Goal: Communication & Community: Answer question/provide support

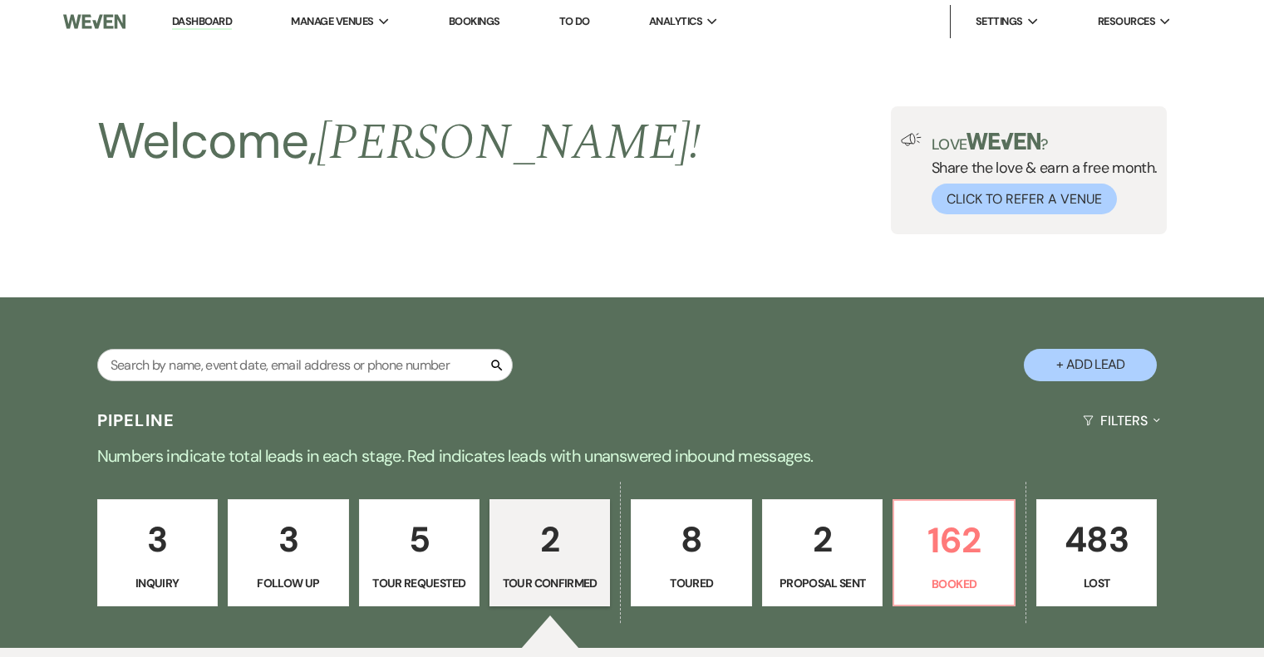
select select "4"
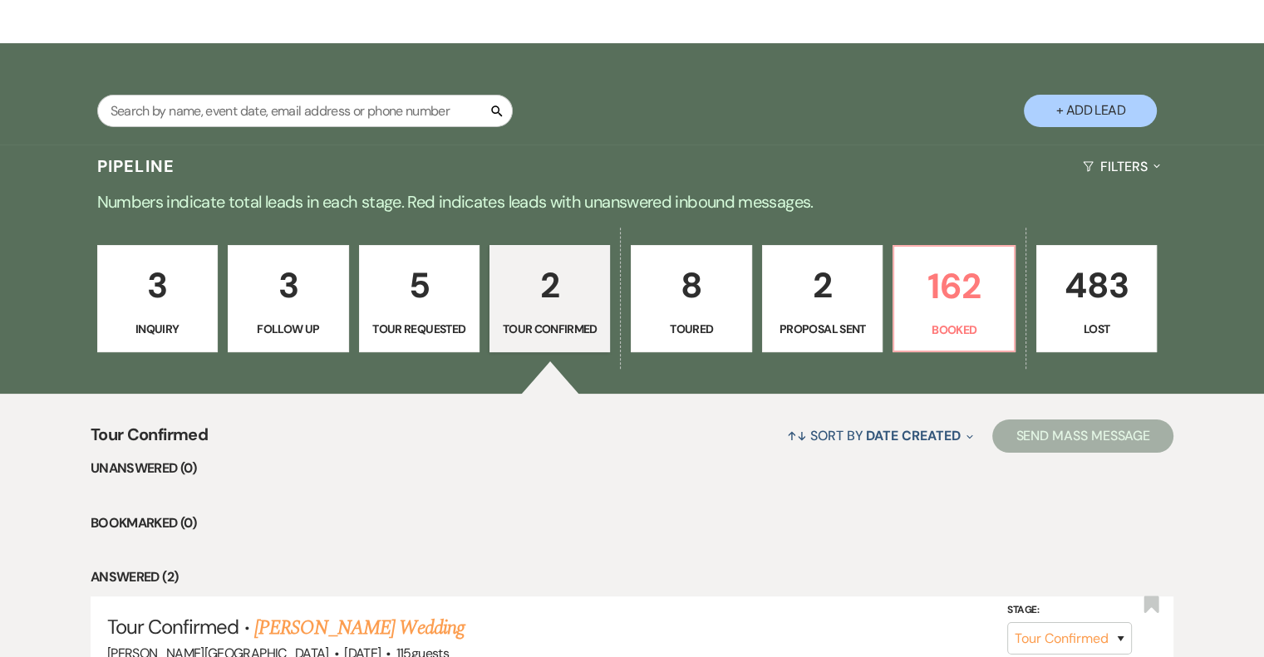
click at [848, 302] on p "2" at bounding box center [822, 286] width 99 height 56
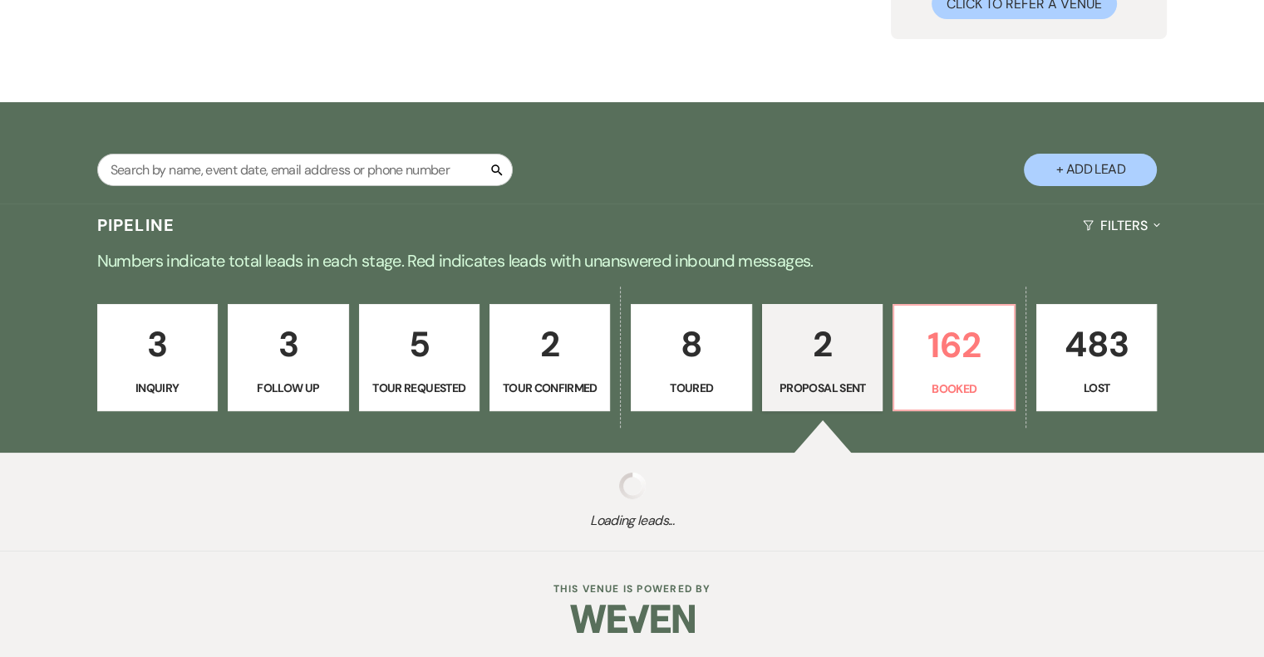
select select "6"
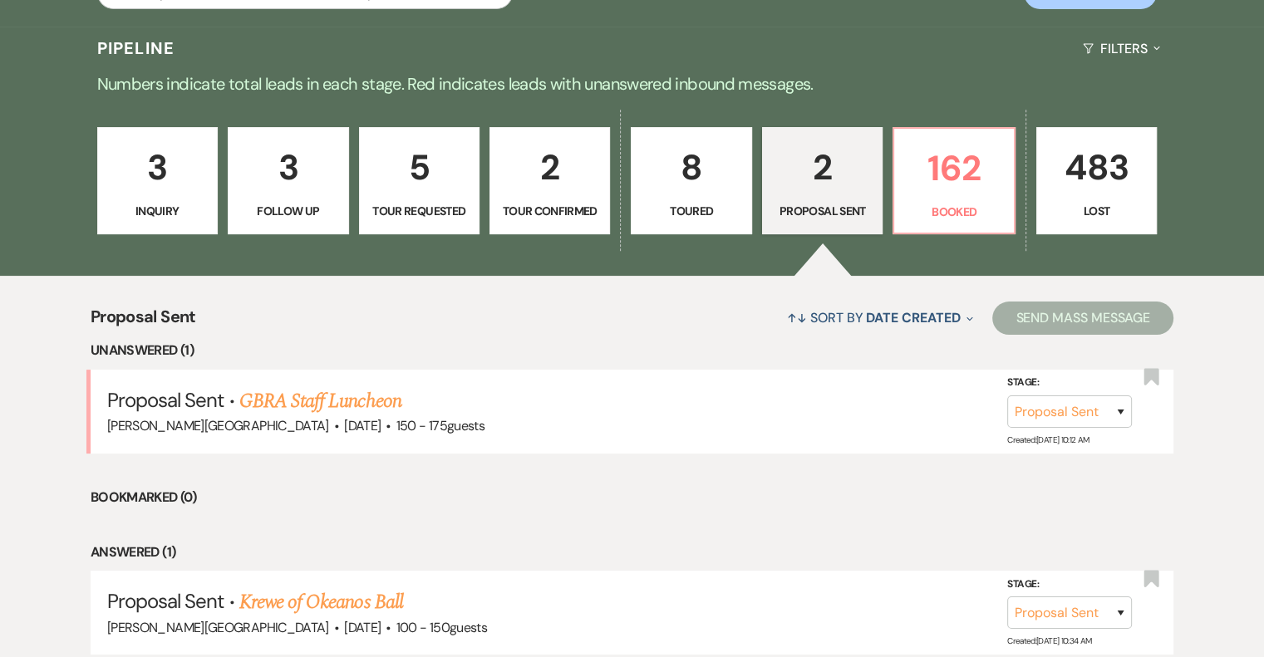
scroll to position [420, 0]
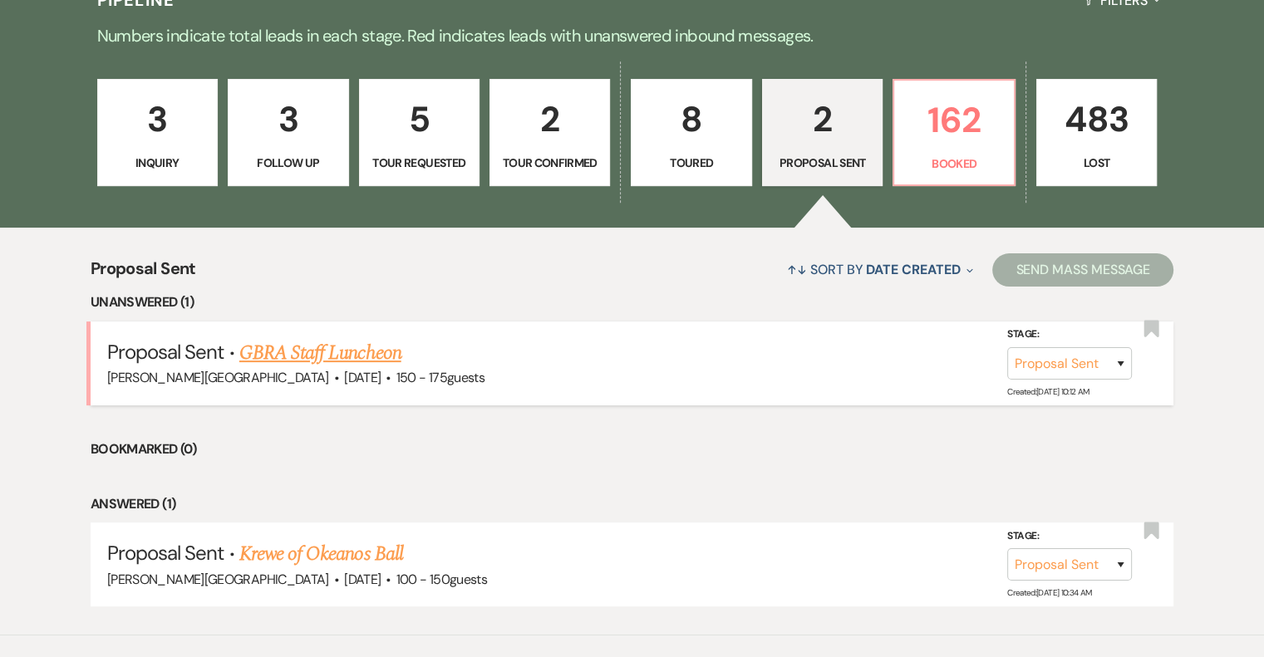
click at [376, 349] on link "GBRA Staff Luncheon" at bounding box center [320, 353] width 162 height 30
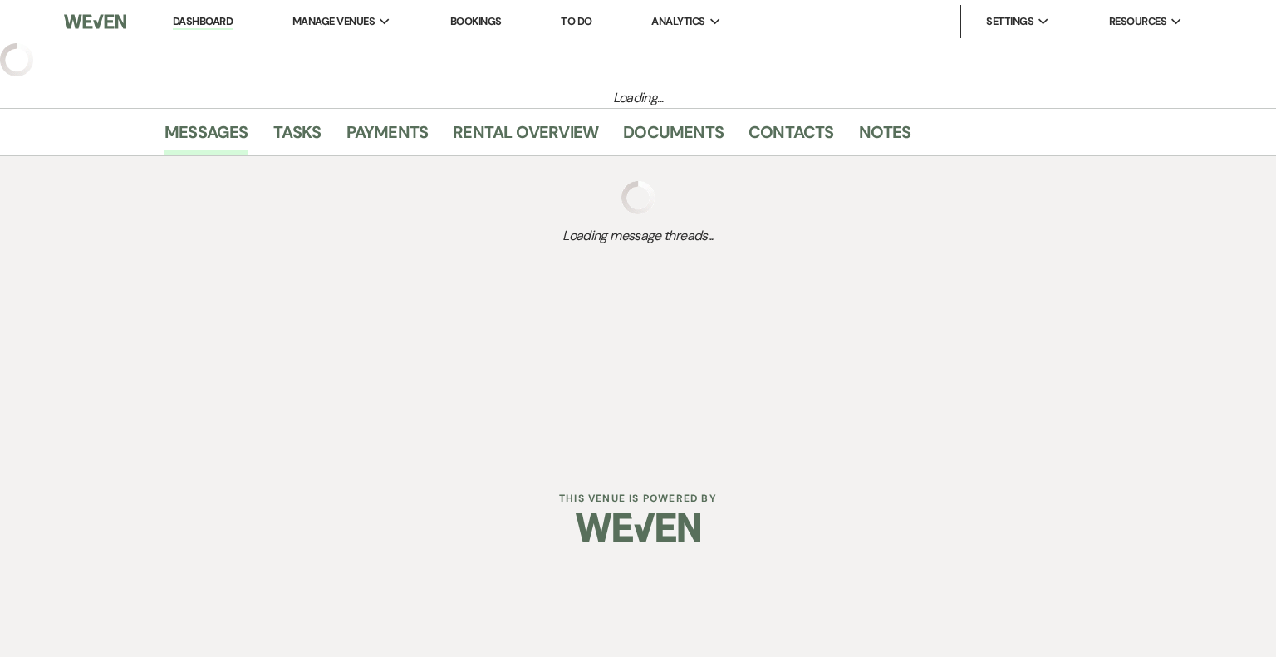
select select "6"
select select "5"
select select "9"
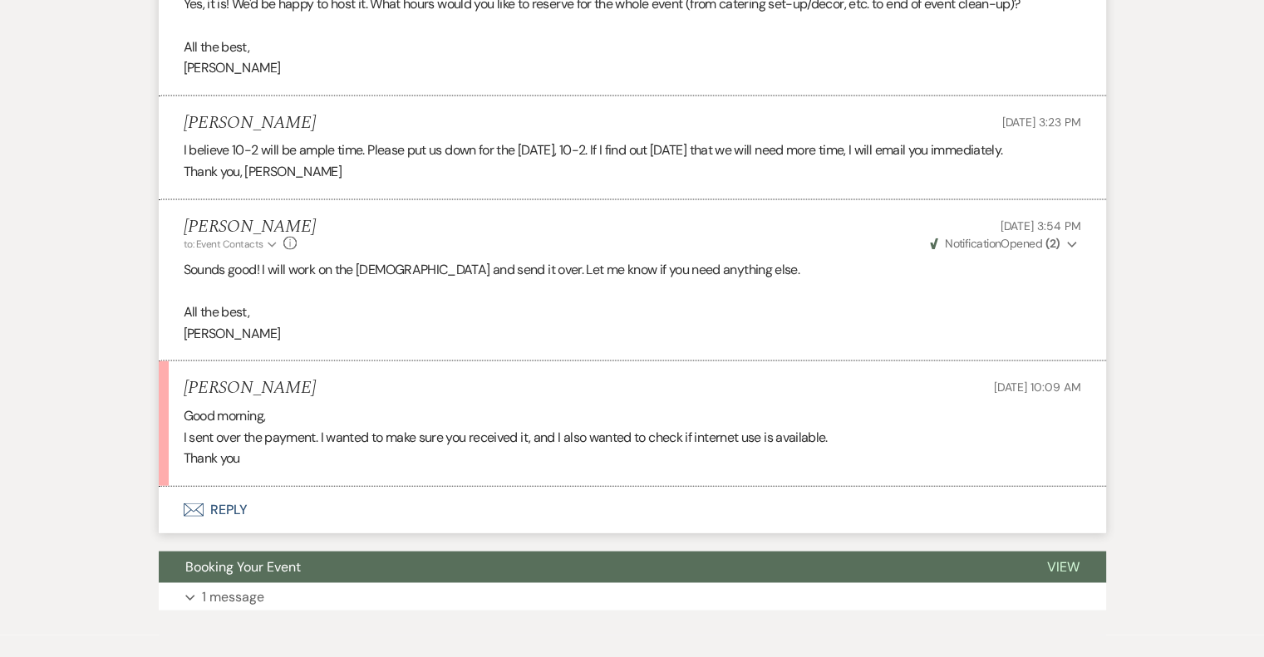
scroll to position [3572, 0]
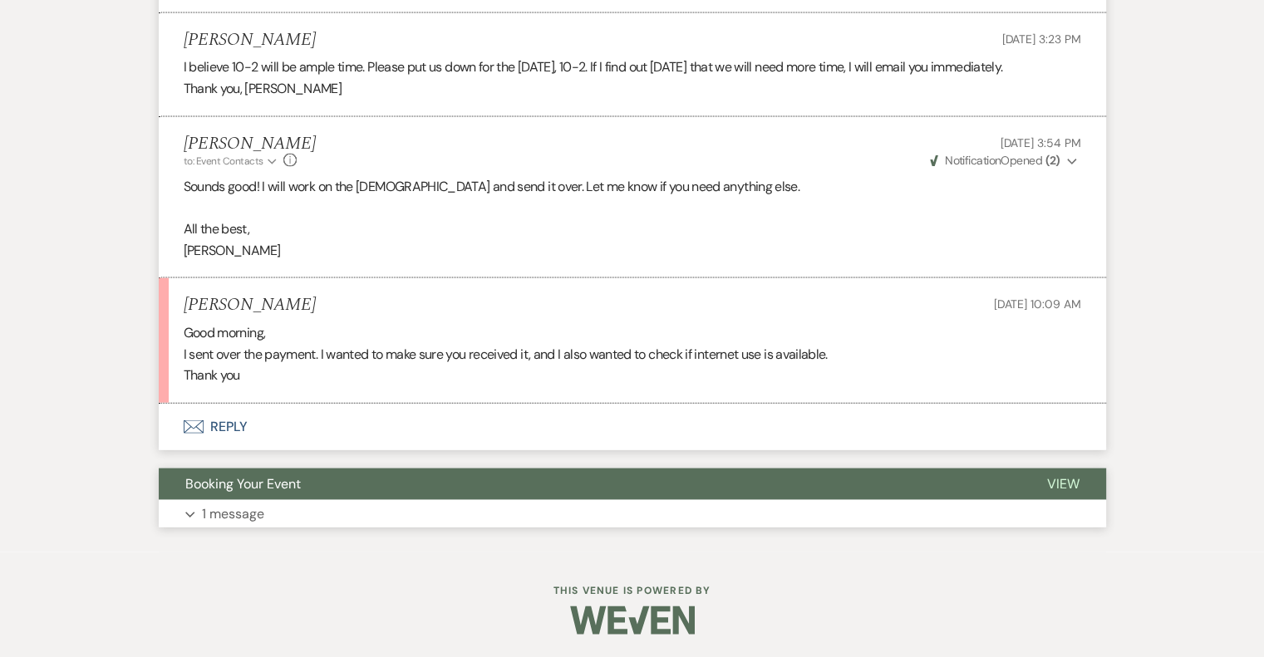
click at [232, 514] on p "1 message" at bounding box center [233, 515] width 62 height 22
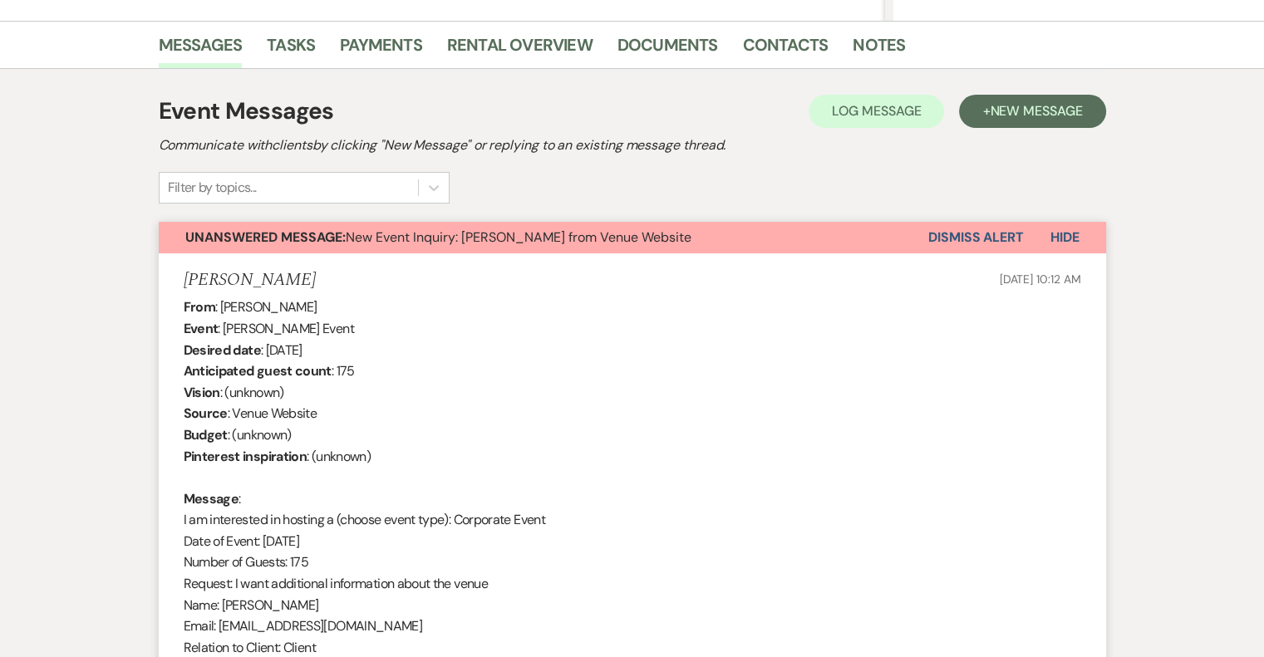
scroll to position [0, 0]
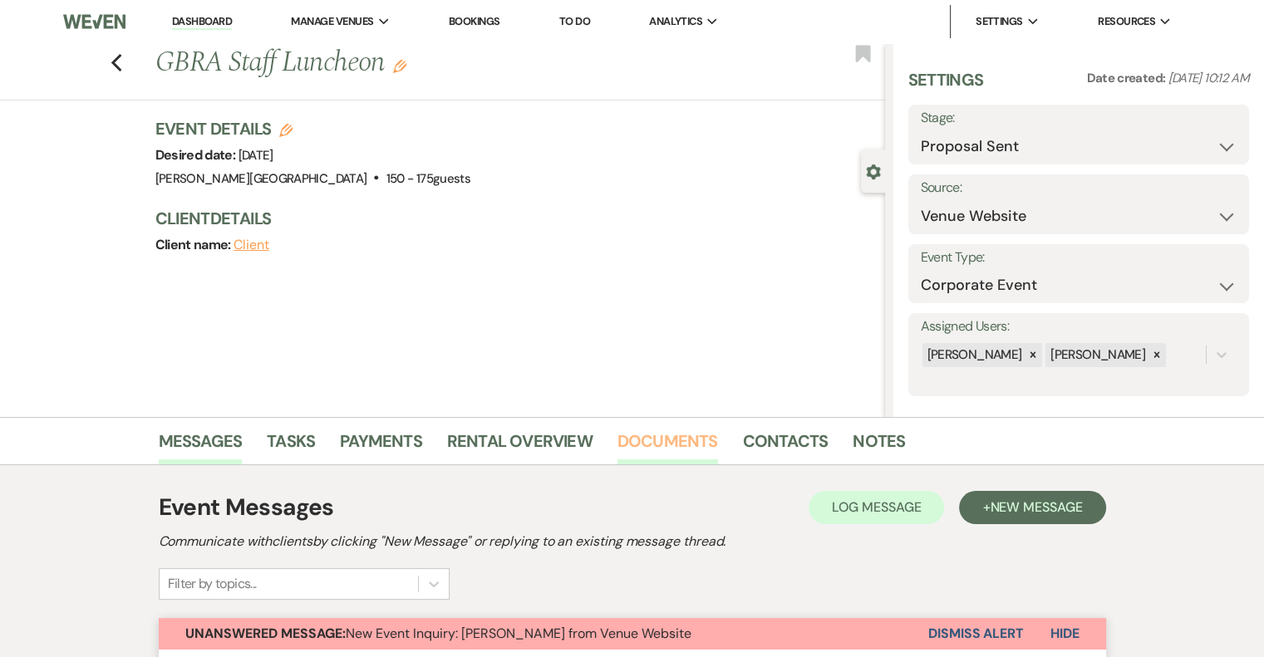
click at [663, 446] on link "Documents" at bounding box center [667, 446] width 101 height 37
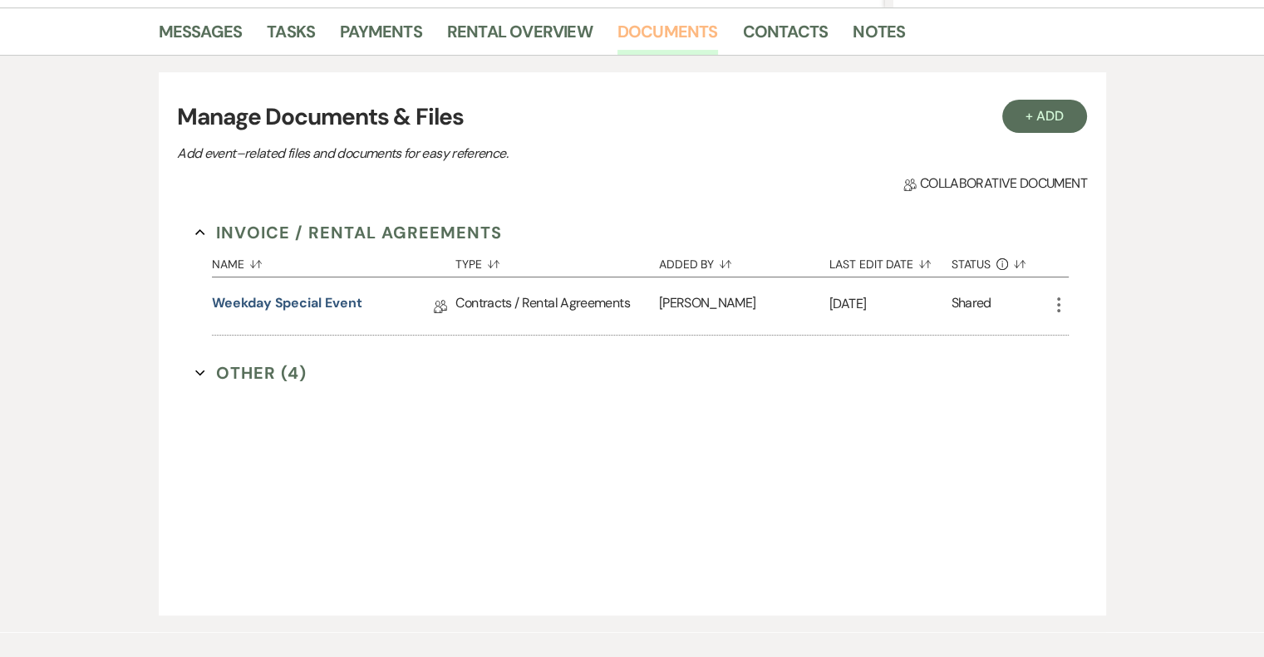
scroll to position [416, 0]
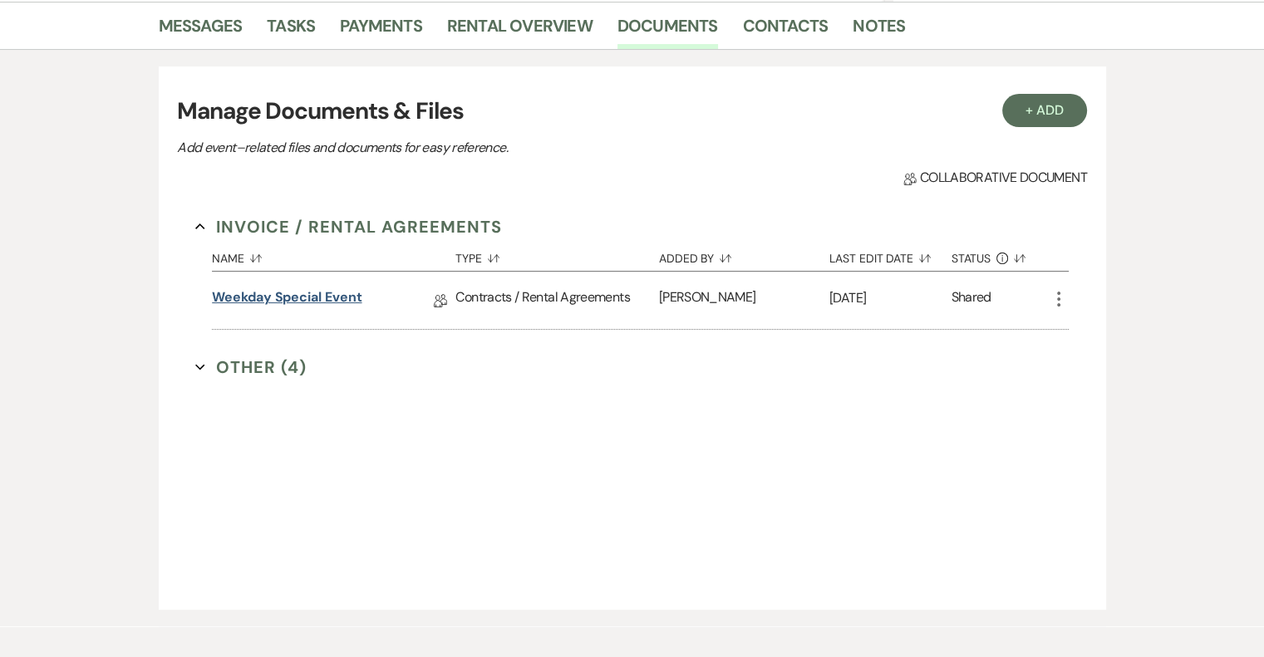
click at [350, 300] on link "Weekday Special Event" at bounding box center [287, 301] width 150 height 26
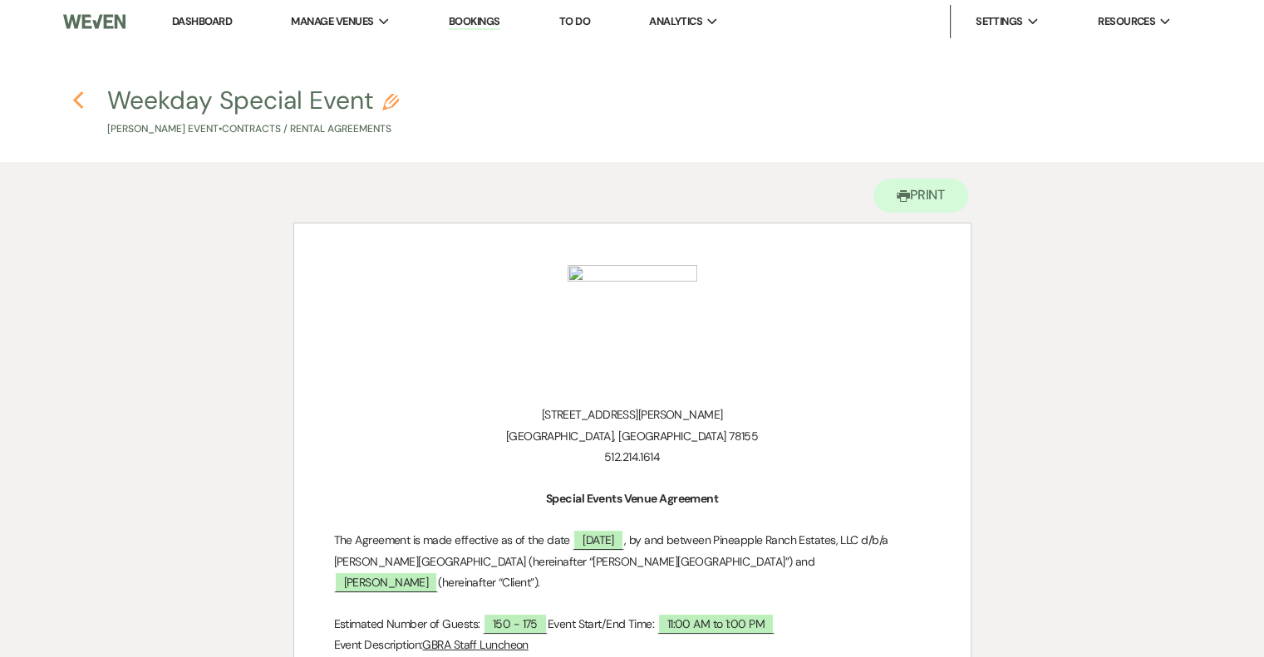
click at [78, 97] on use "button" at bounding box center [77, 100] width 11 height 18
select select "6"
select select "5"
select select "9"
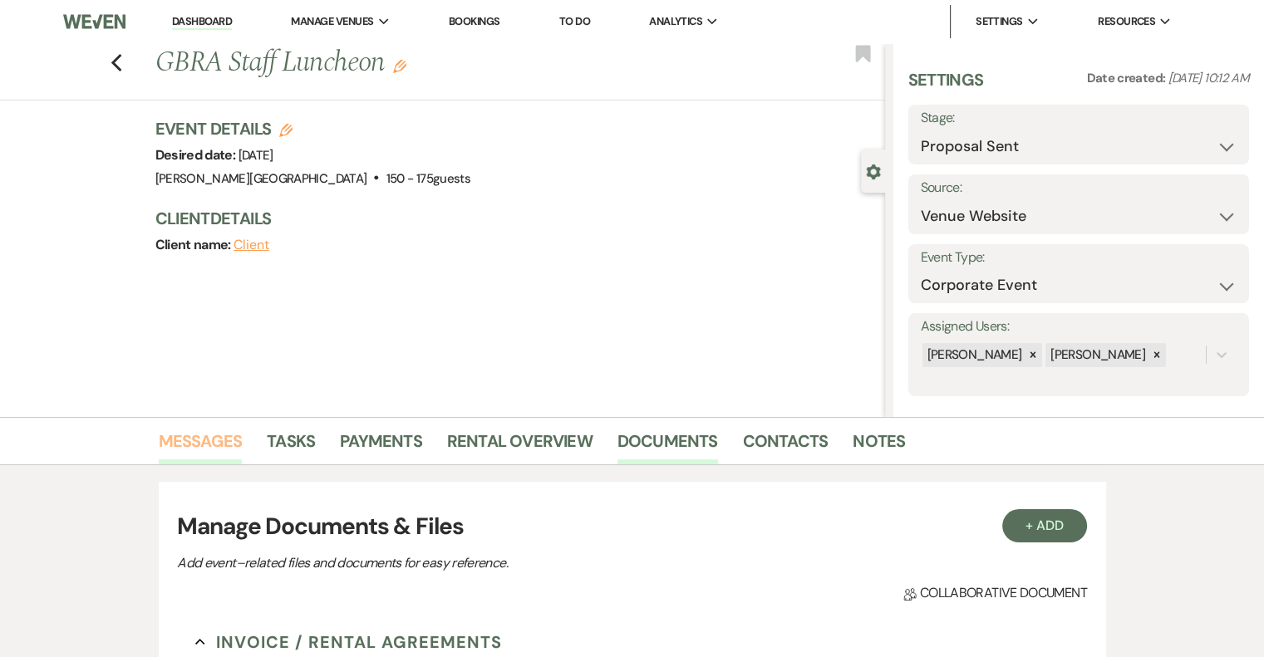
click at [200, 435] on link "Messages" at bounding box center [201, 446] width 84 height 37
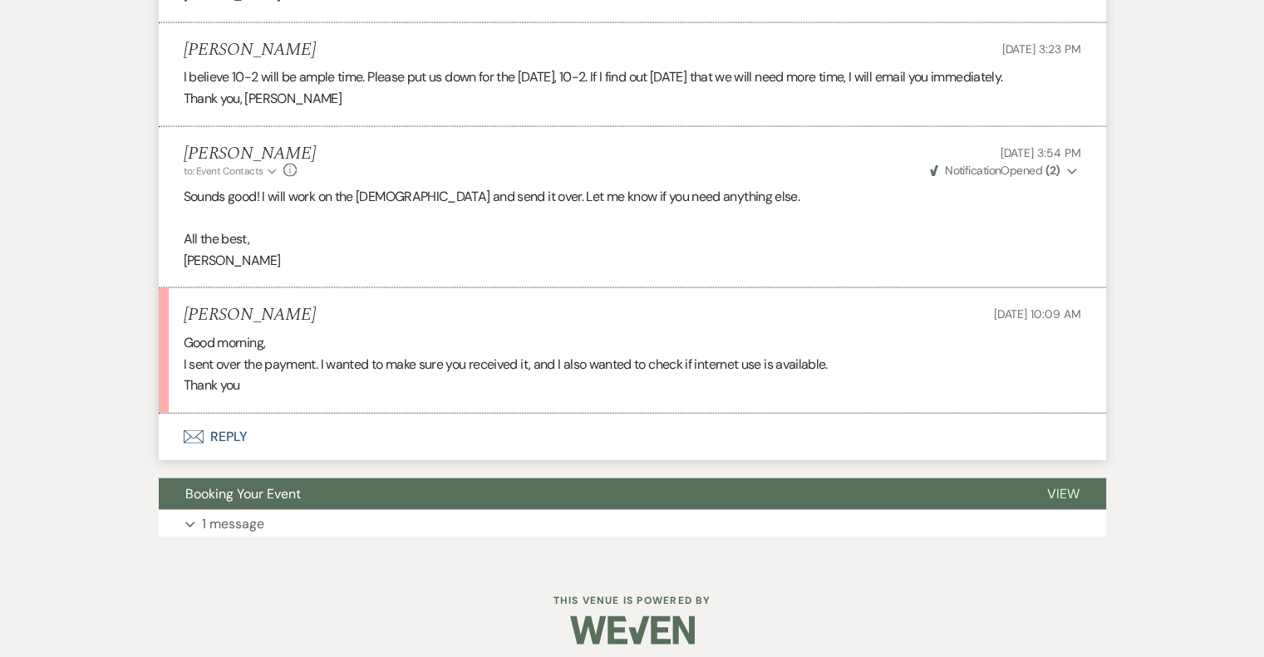
scroll to position [3572, 0]
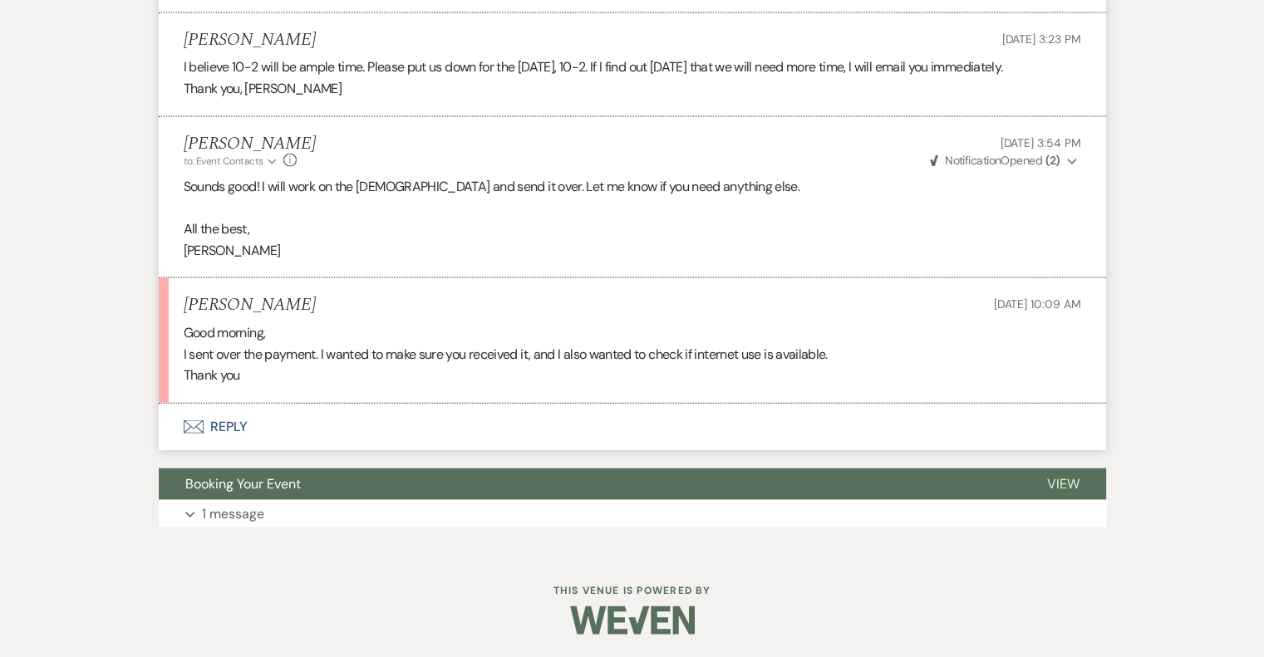
click at [233, 431] on button "Envelope Reply" at bounding box center [632, 427] width 947 height 47
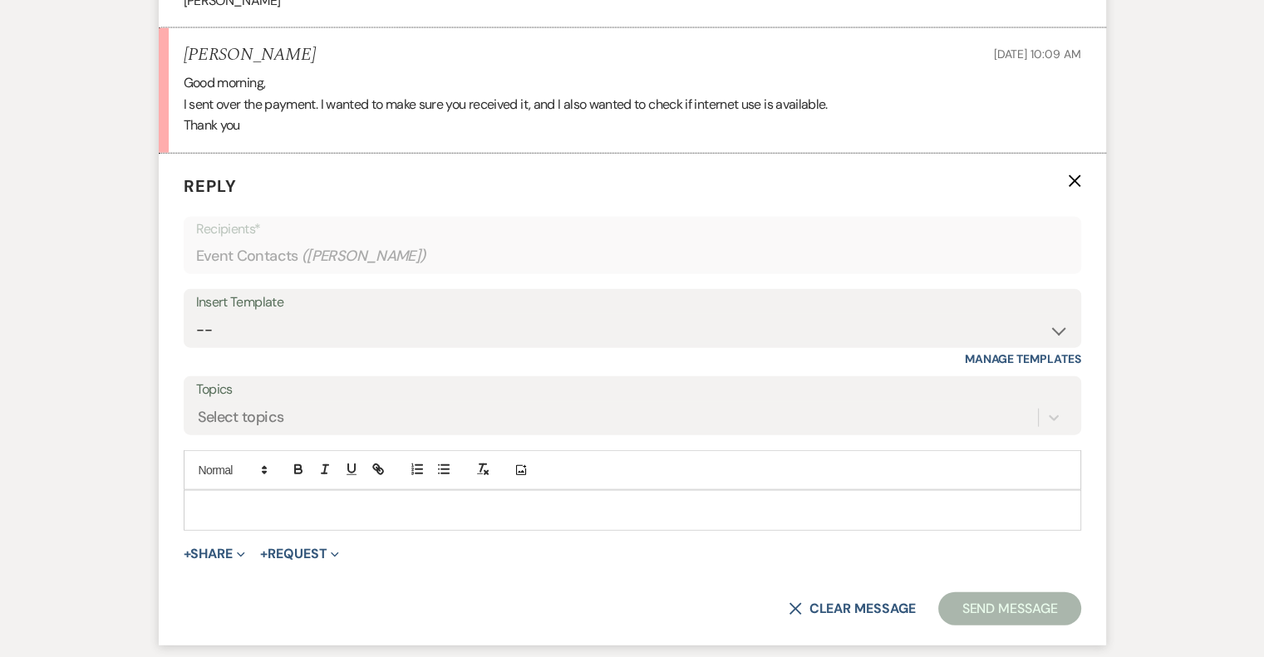
scroll to position [3892, 0]
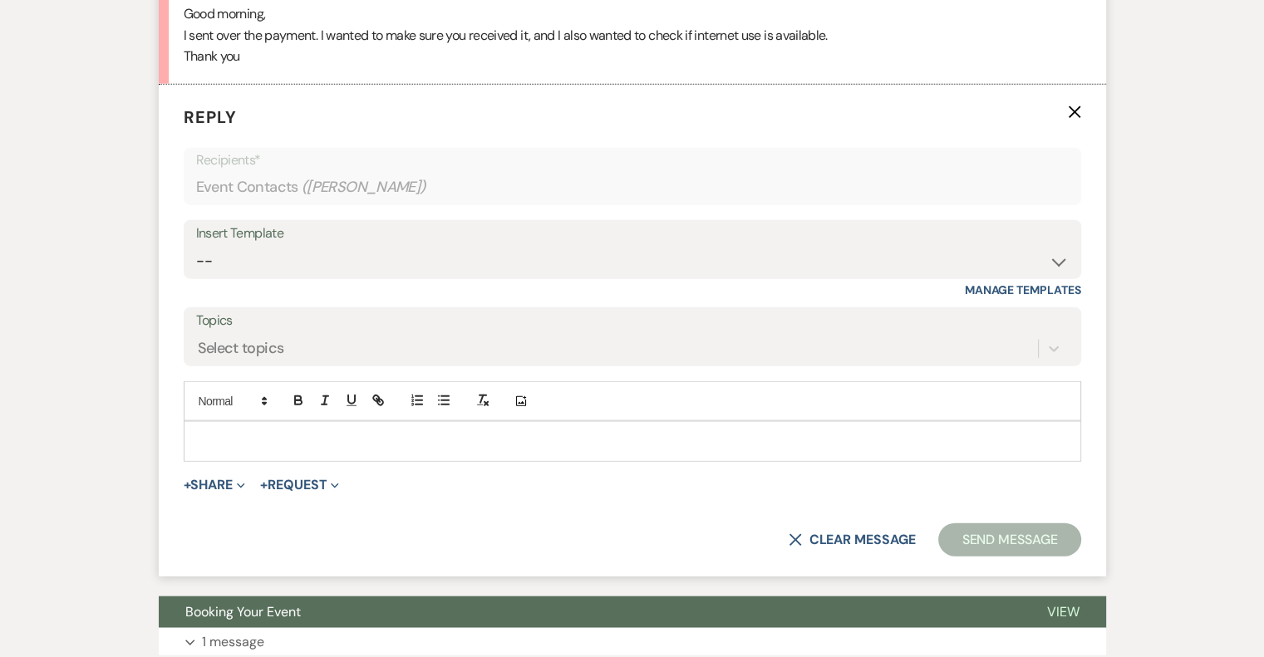
click at [302, 444] on p at bounding box center [632, 441] width 871 height 18
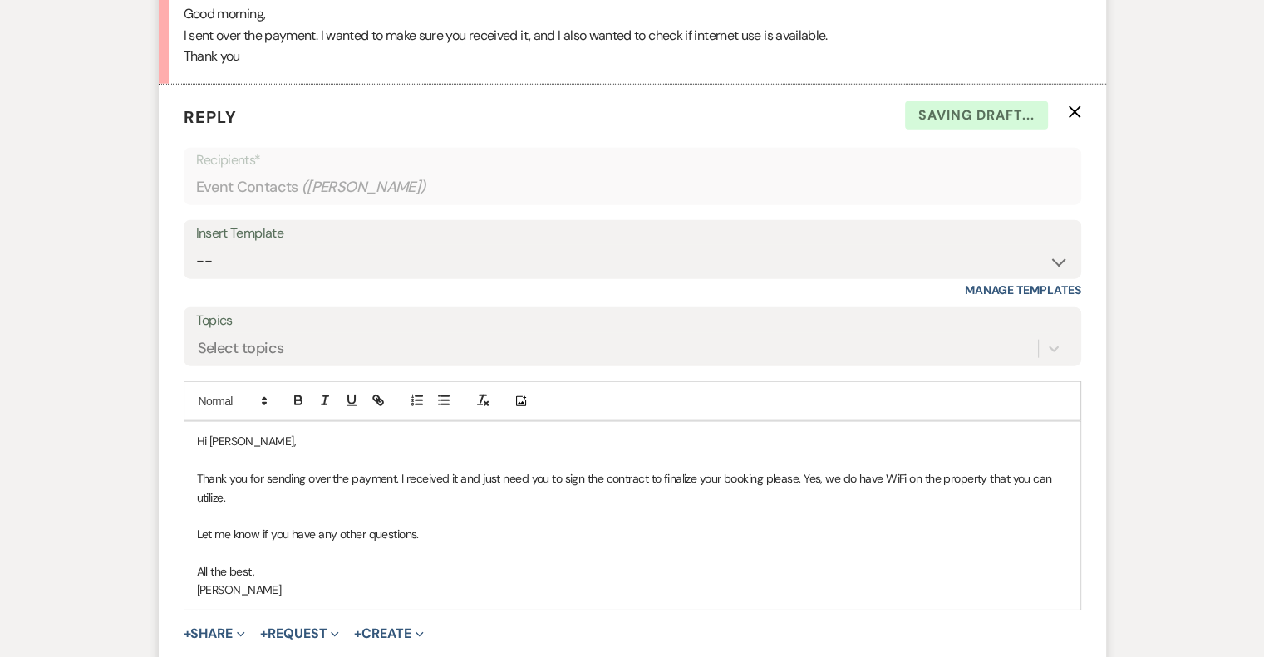
scroll to position [3975, 0]
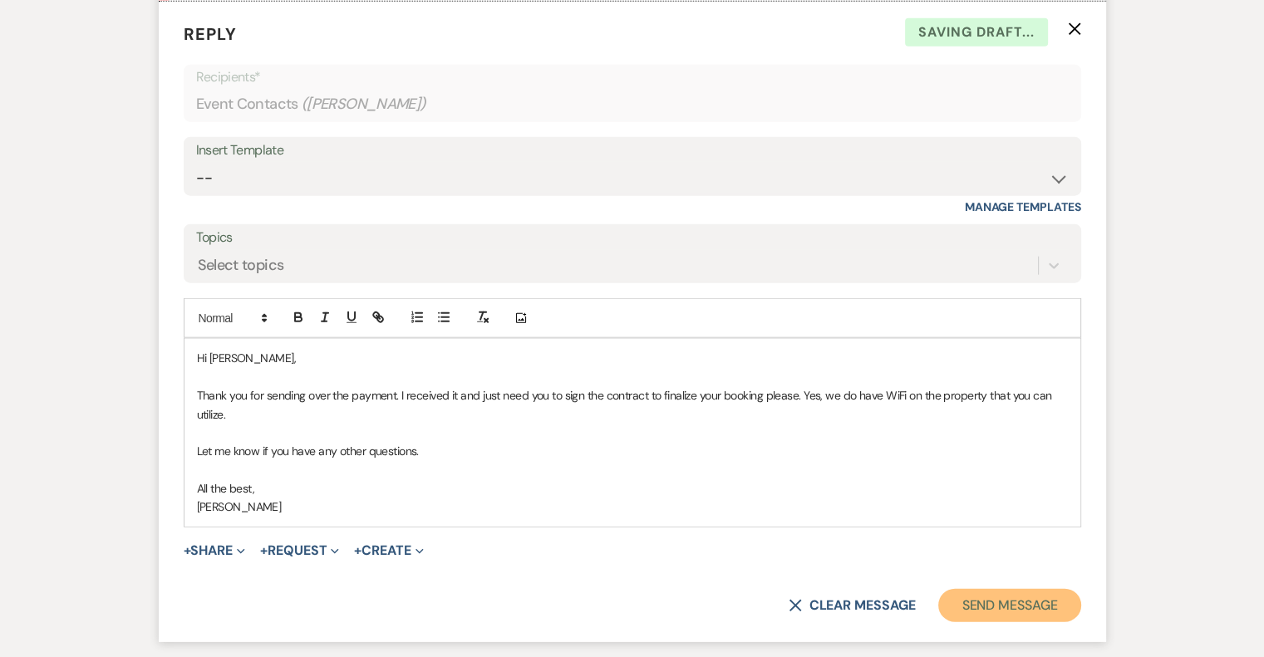
click at [978, 611] on button "Send Message" at bounding box center [1009, 605] width 142 height 33
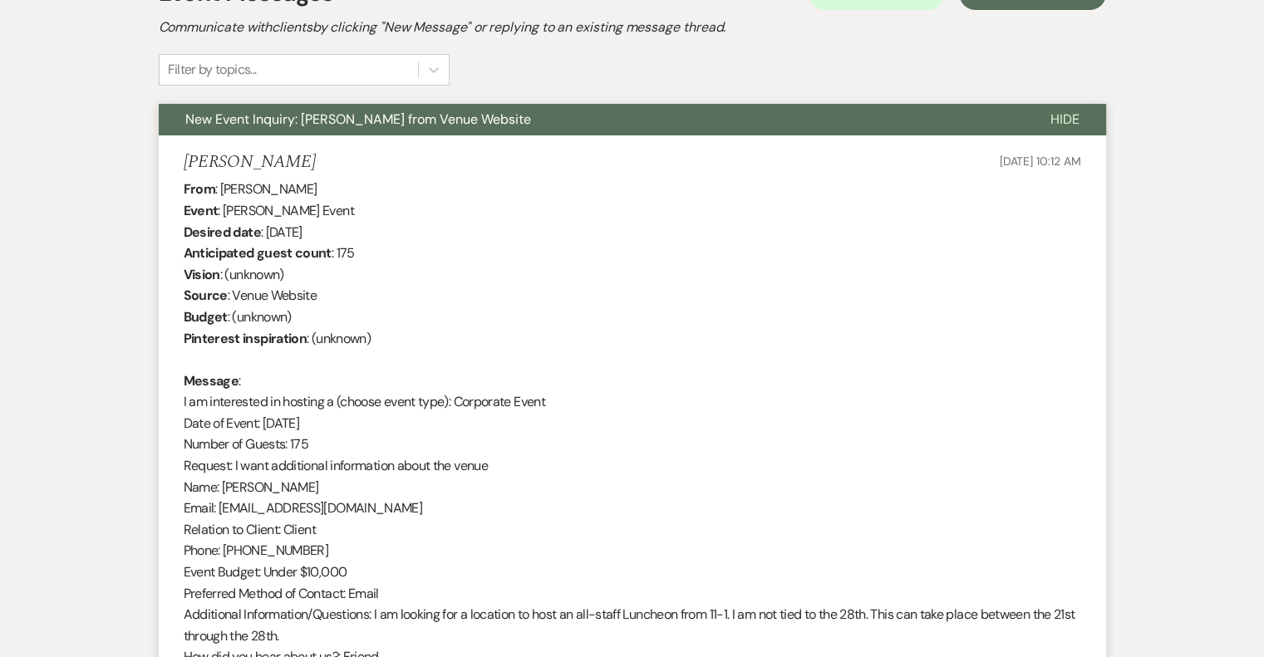
scroll to position [0, 0]
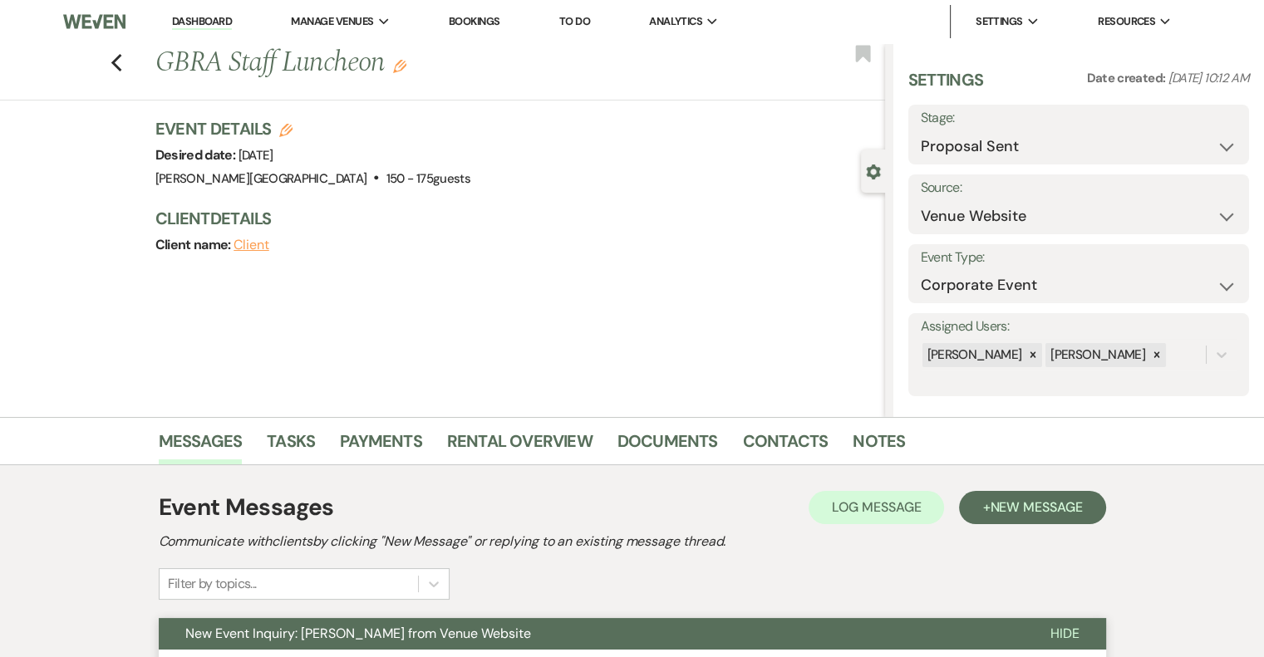
click at [210, 21] on link "Dashboard" at bounding box center [202, 22] width 60 height 16
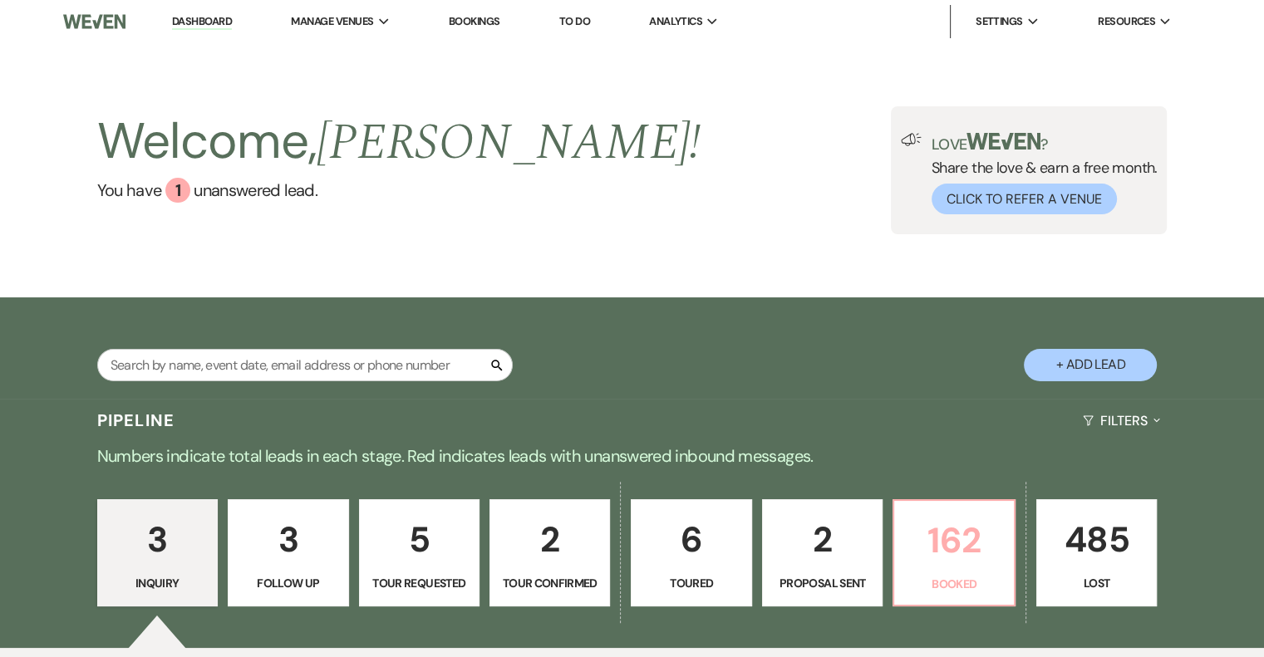
click at [940, 554] on p "162" at bounding box center [953, 541] width 99 height 56
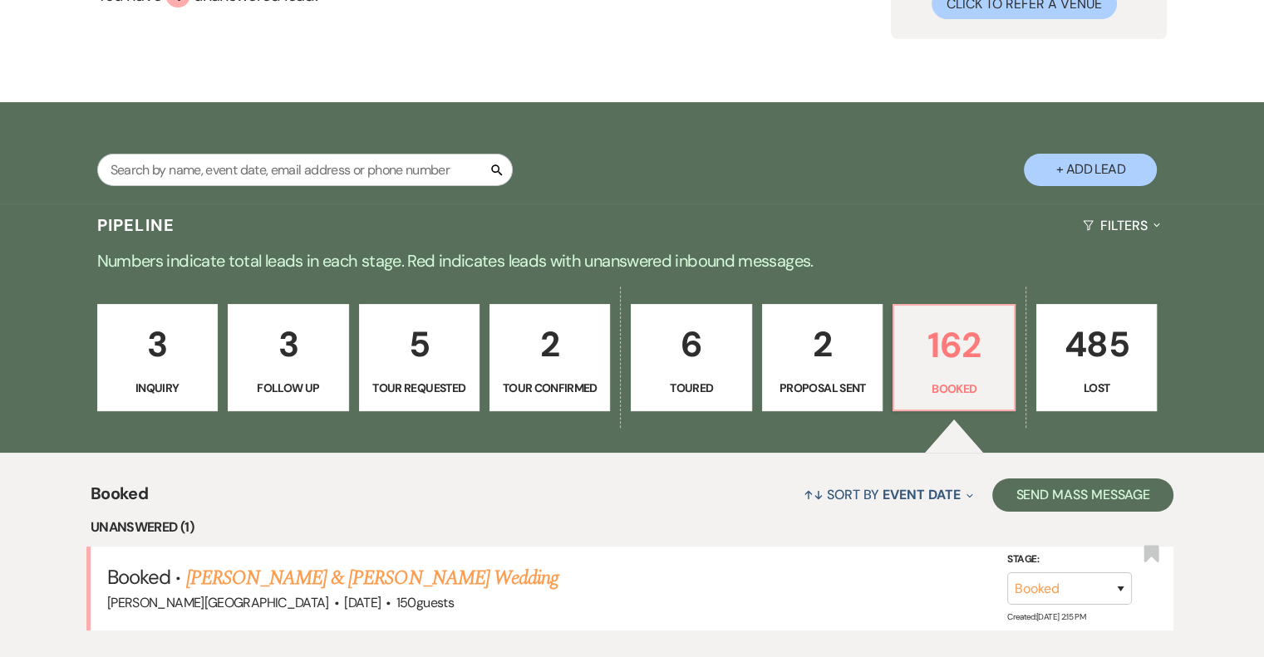
scroll to position [445, 0]
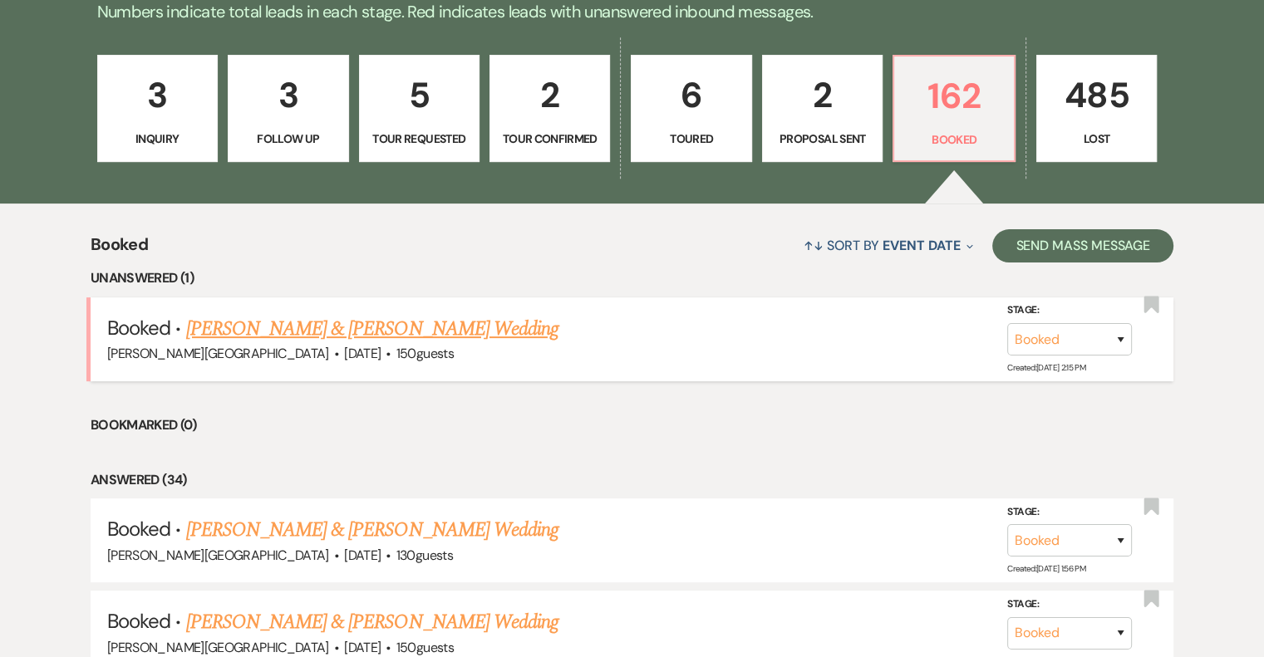
click at [424, 330] on link "[PERSON_NAME] & [PERSON_NAME] Wedding" at bounding box center [372, 329] width 372 height 30
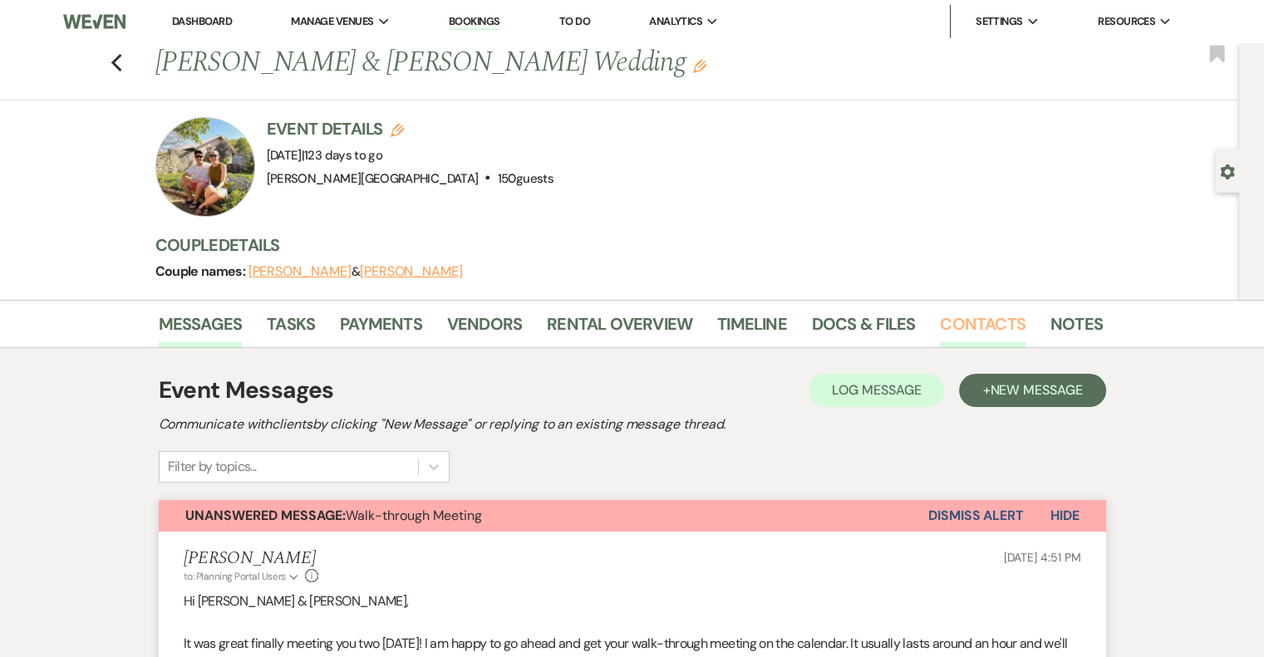
click at [983, 319] on link "Contacts" at bounding box center [983, 329] width 86 height 37
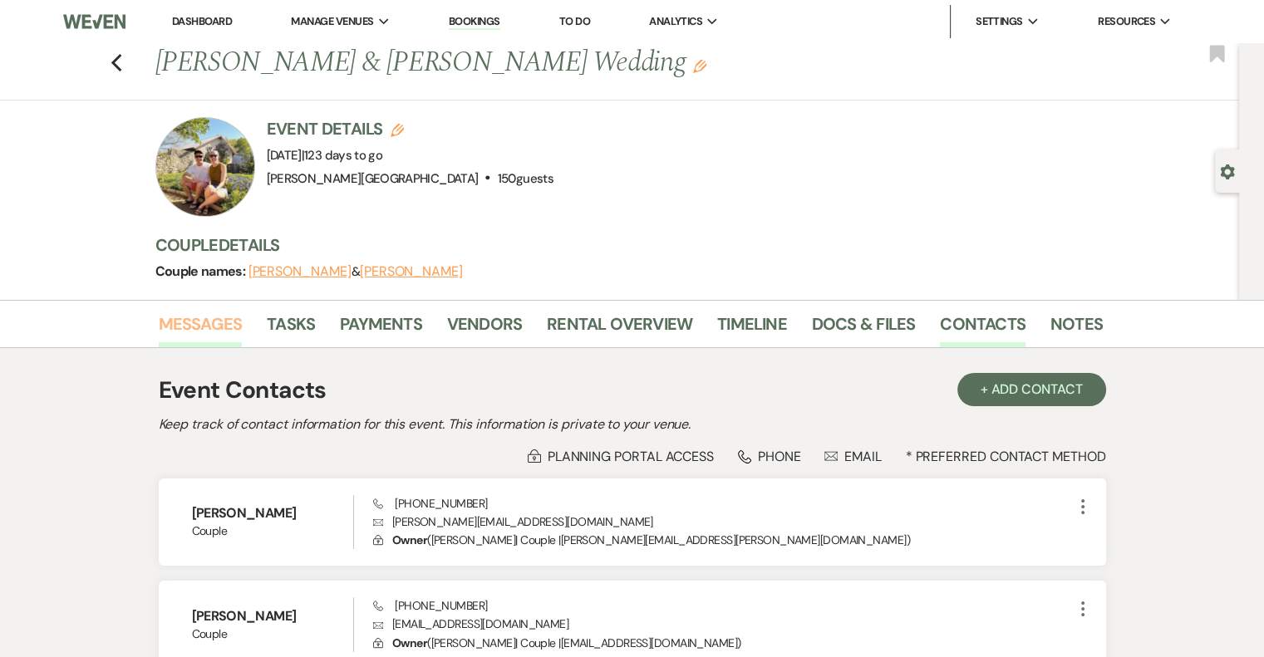
click at [218, 322] on link "Messages" at bounding box center [201, 329] width 84 height 37
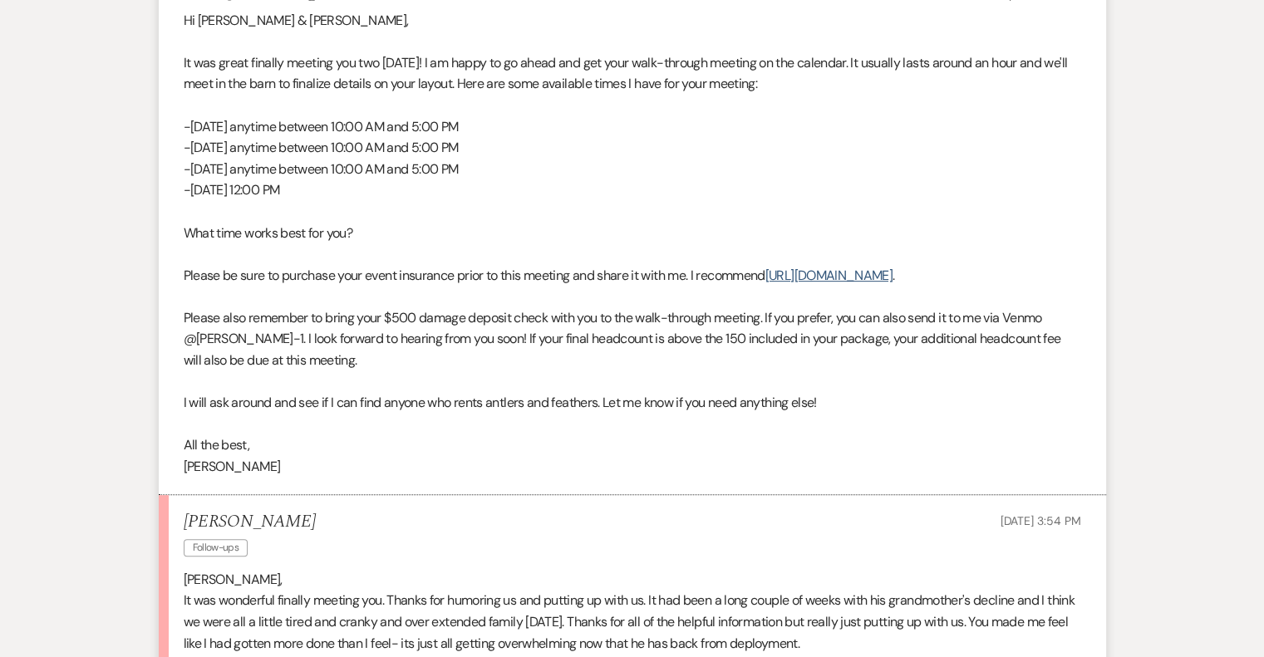
scroll to position [332, 0]
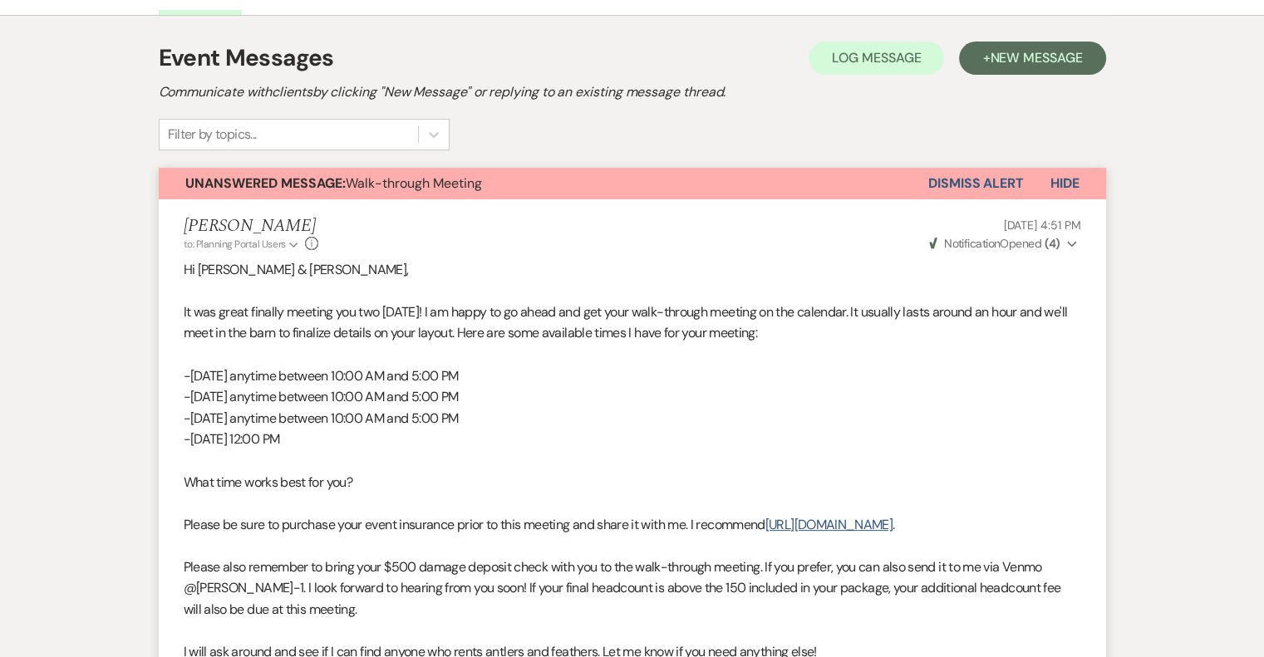
click at [1065, 238] on button "Weven Check Notification Opened ( 4 ) Expand" at bounding box center [1004, 243] width 155 height 17
click at [1065, 238] on button "Weven Check Notification Opened ( 4 ) Collapse" at bounding box center [1004, 243] width 155 height 17
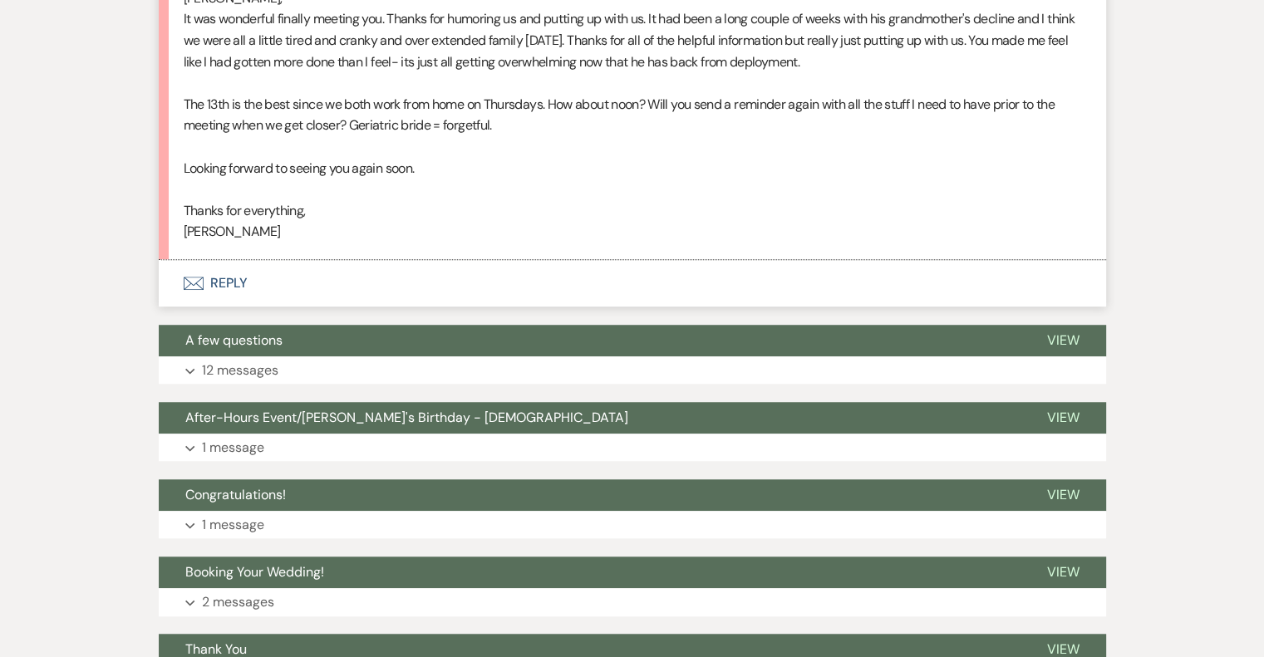
scroll to position [997, 0]
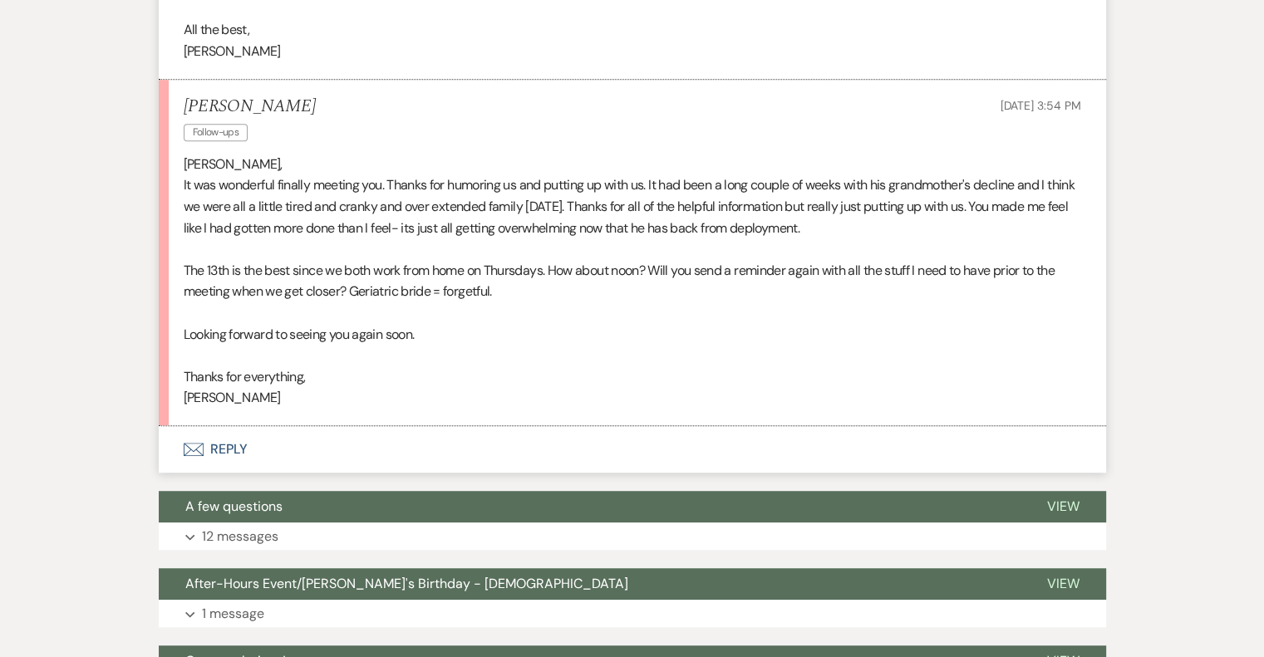
click at [243, 450] on button "Envelope Reply" at bounding box center [632, 449] width 947 height 47
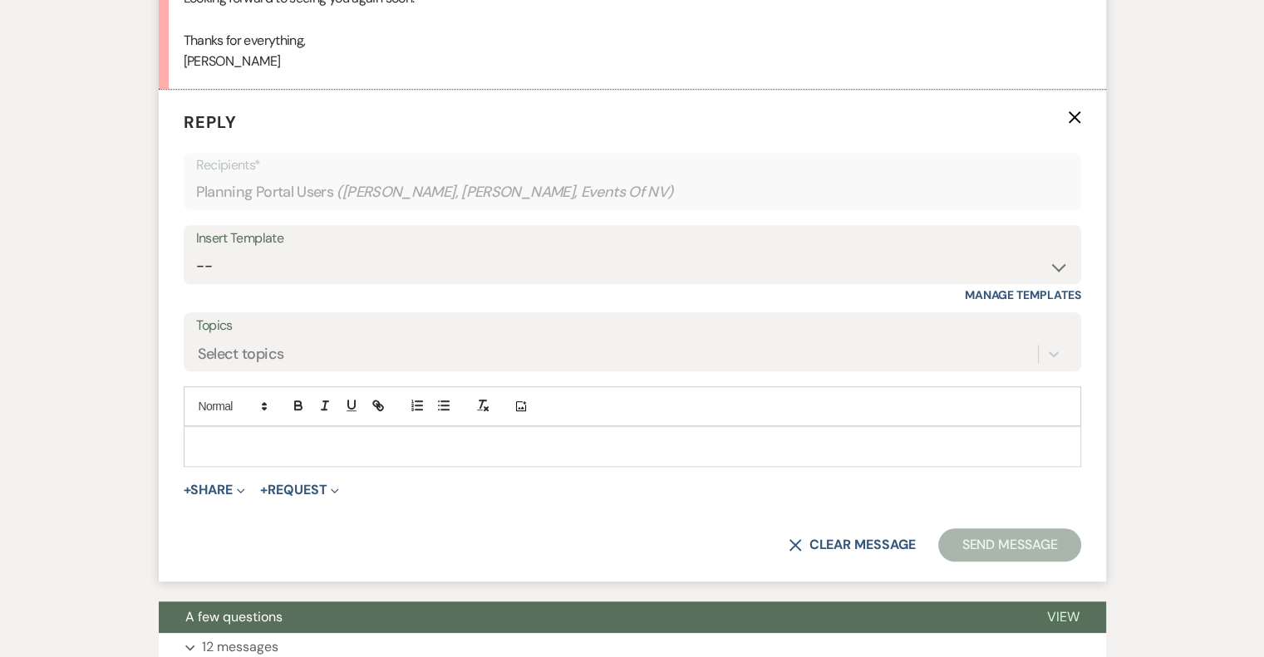
scroll to position [1340, 0]
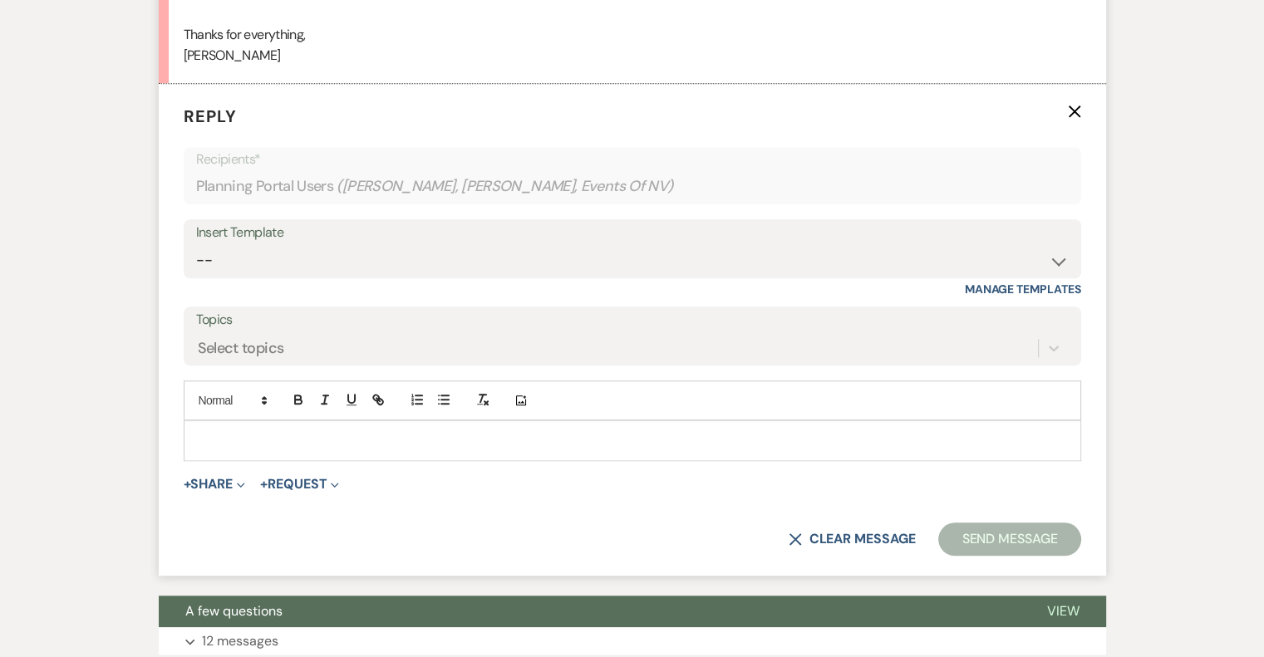
click at [343, 443] on p at bounding box center [632, 440] width 871 height 18
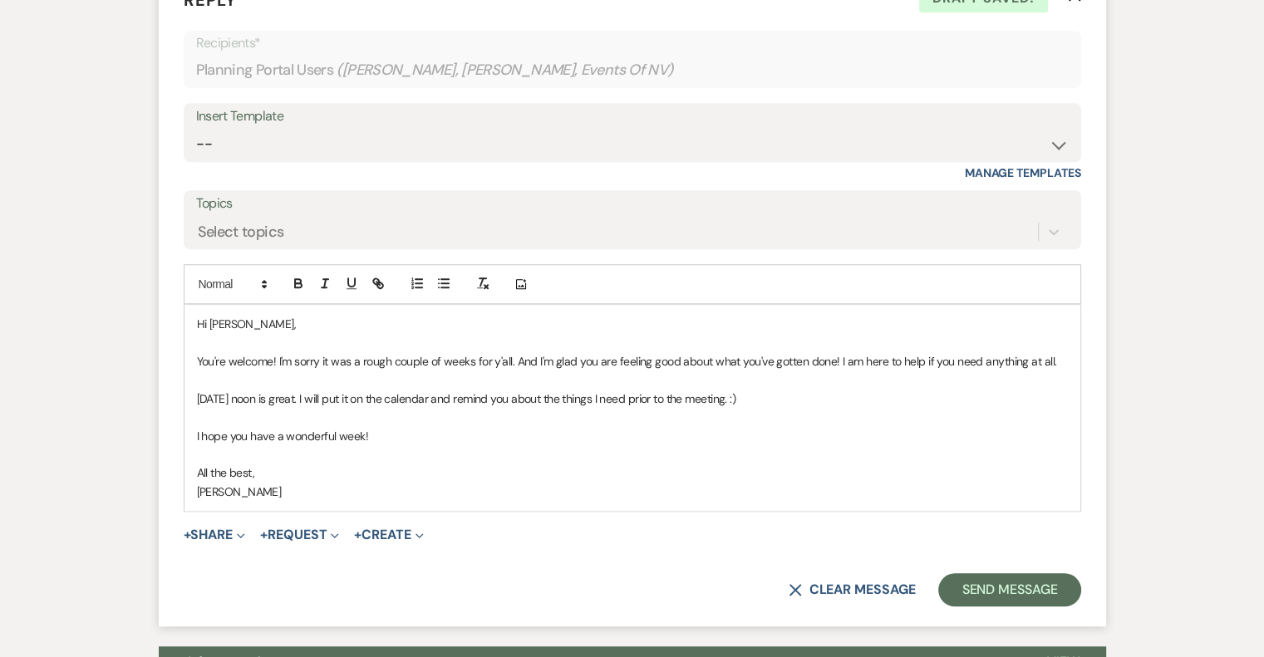
scroll to position [1589, 0]
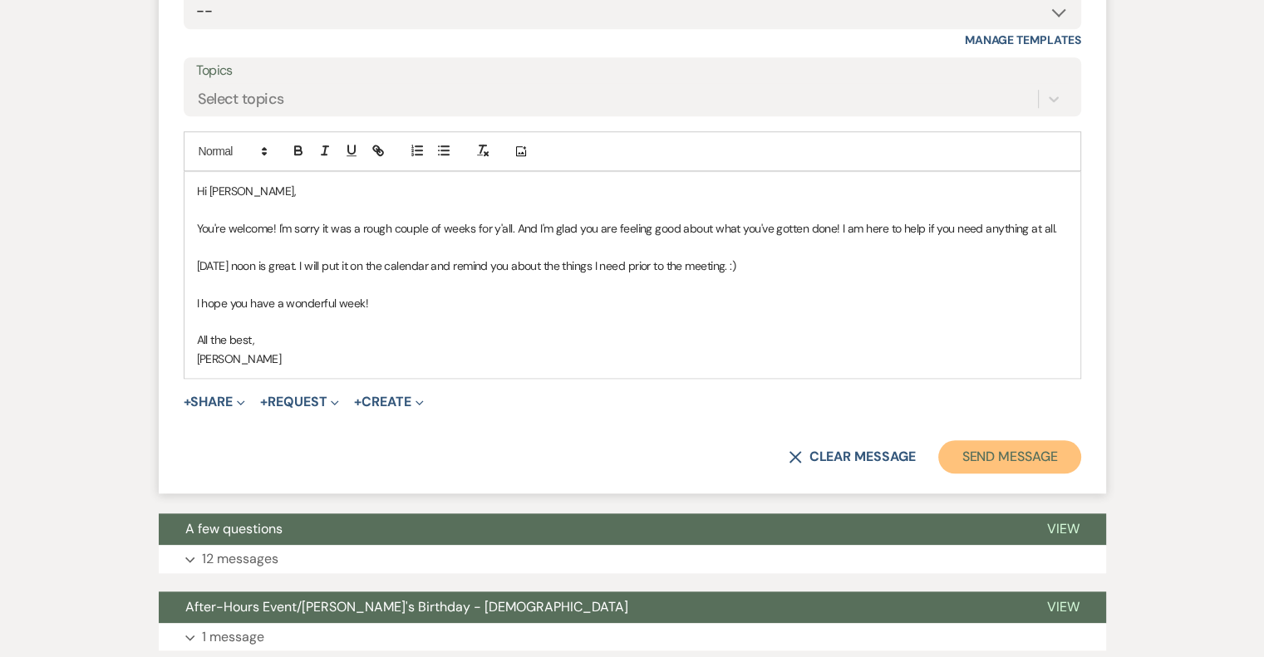
click at [1002, 456] on button "Send Message" at bounding box center [1009, 456] width 142 height 33
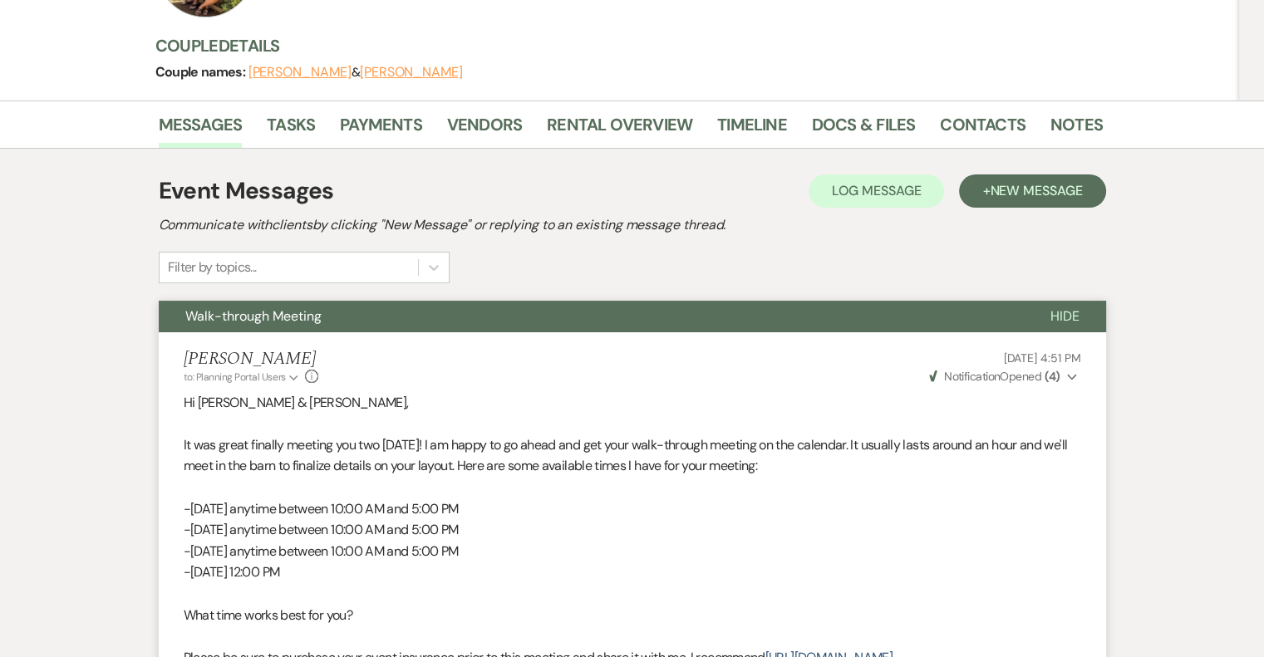
scroll to position [175, 0]
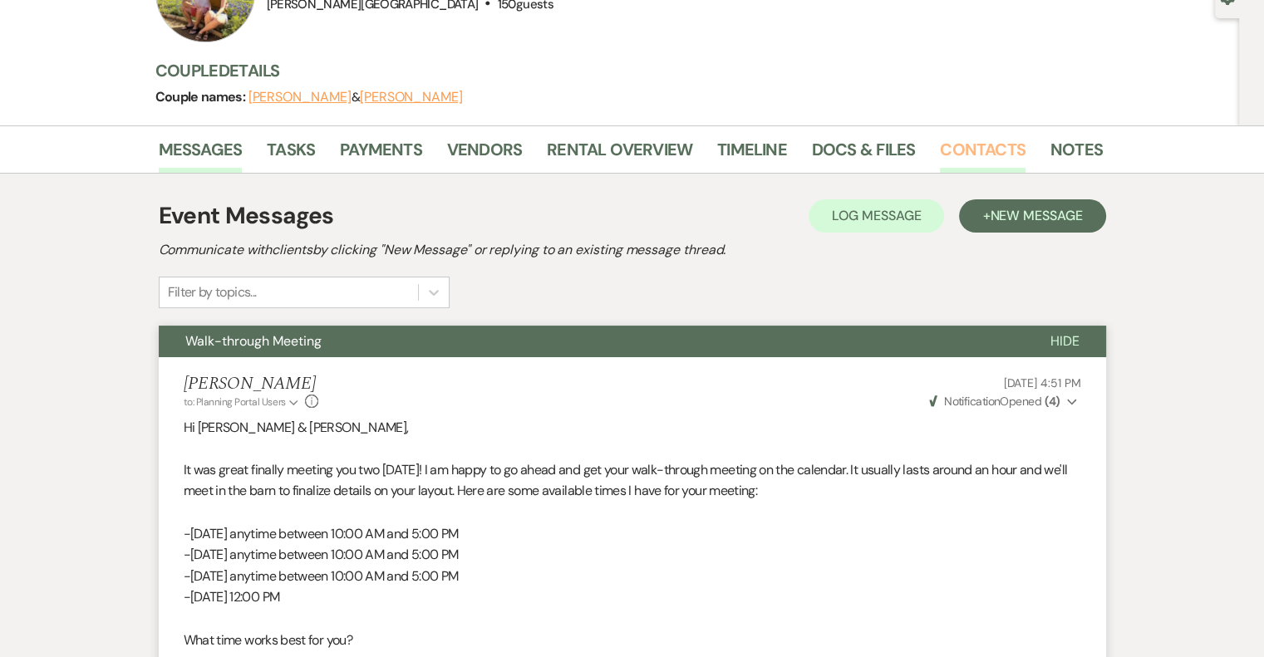
click at [961, 148] on link "Contacts" at bounding box center [983, 154] width 86 height 37
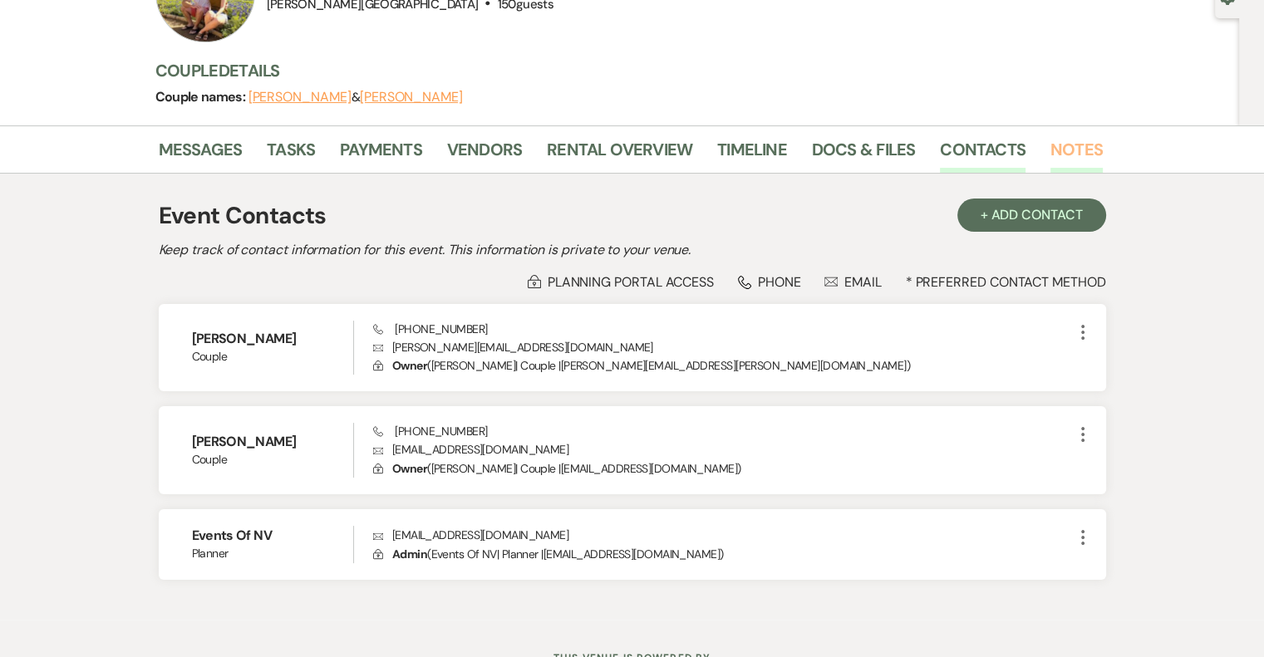
click at [1077, 148] on link "Notes" at bounding box center [1076, 154] width 52 height 37
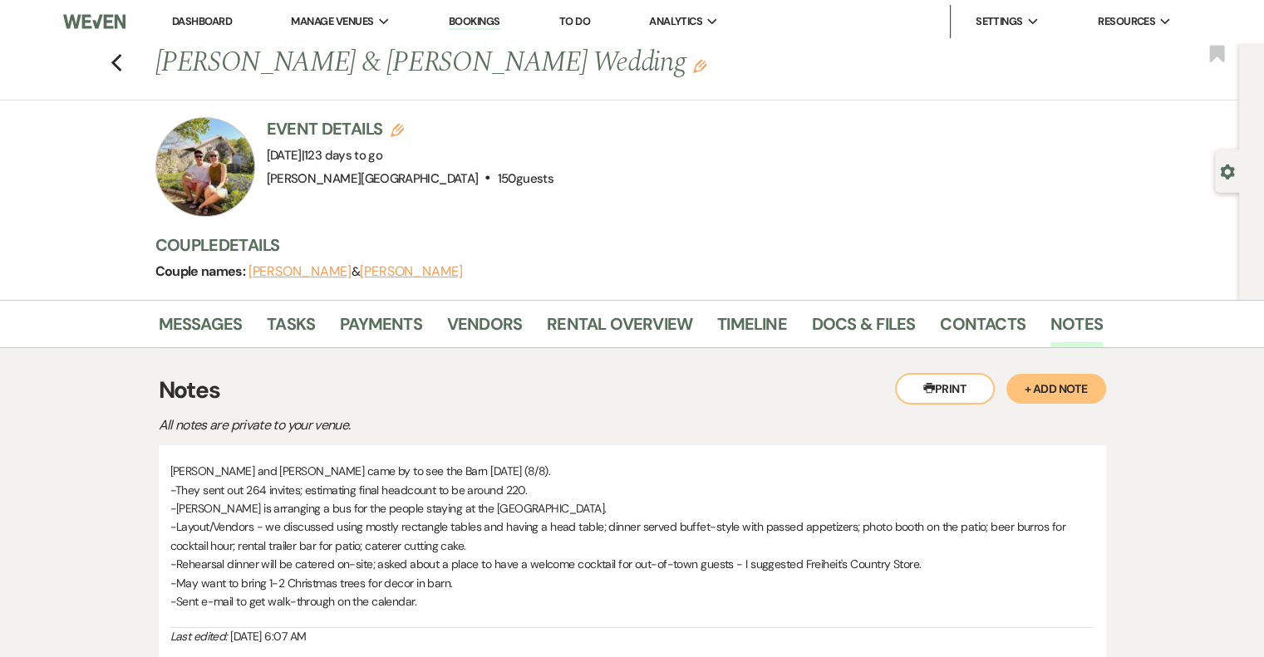
click at [181, 22] on link "Dashboard" at bounding box center [202, 21] width 60 height 14
